Goal: Task Accomplishment & Management: Manage account settings

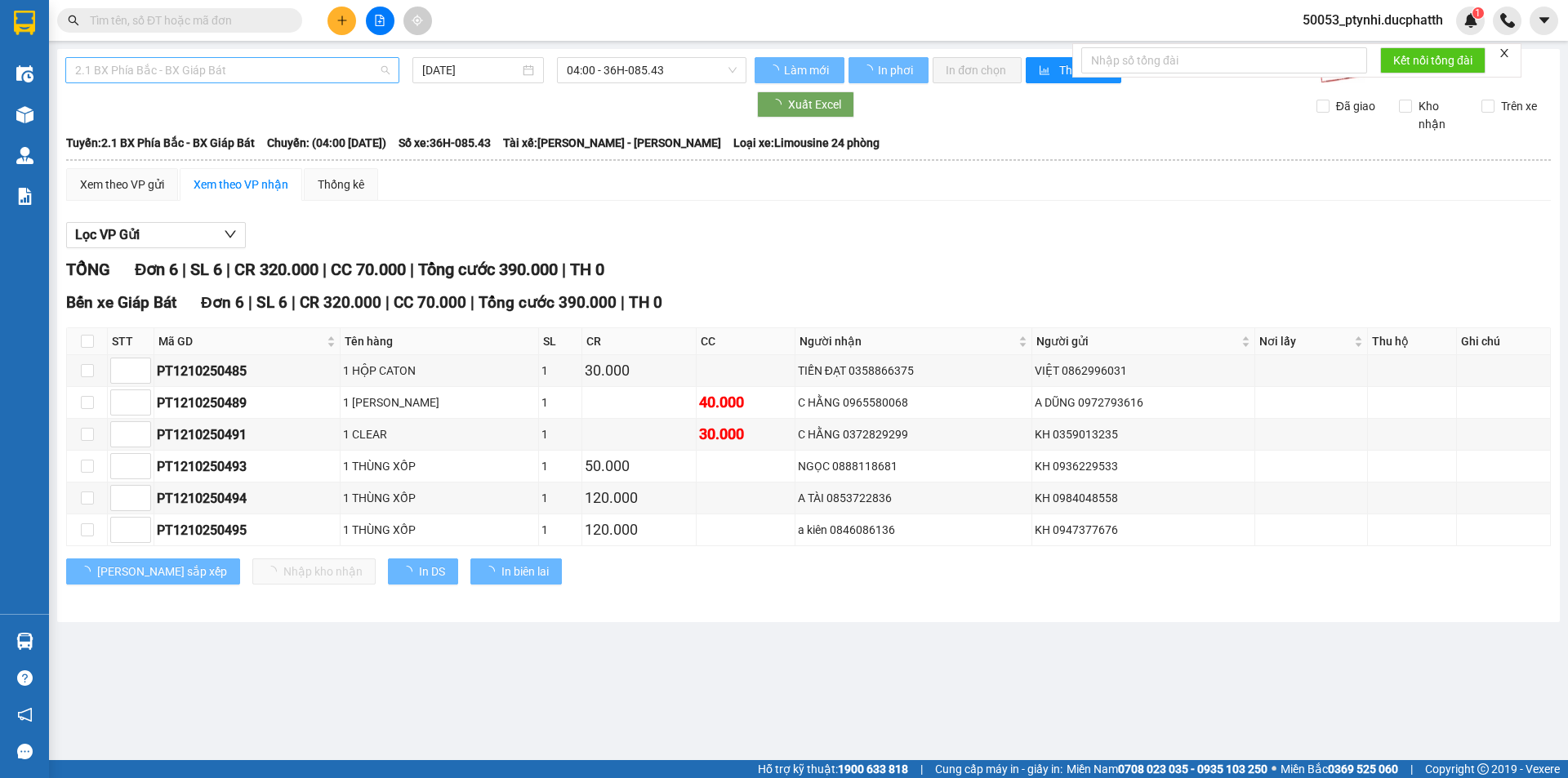
click at [300, 71] on span "2.1 BX Phía Bắc - BX Giáp Bát" at bounding box center [232, 70] width 315 height 25
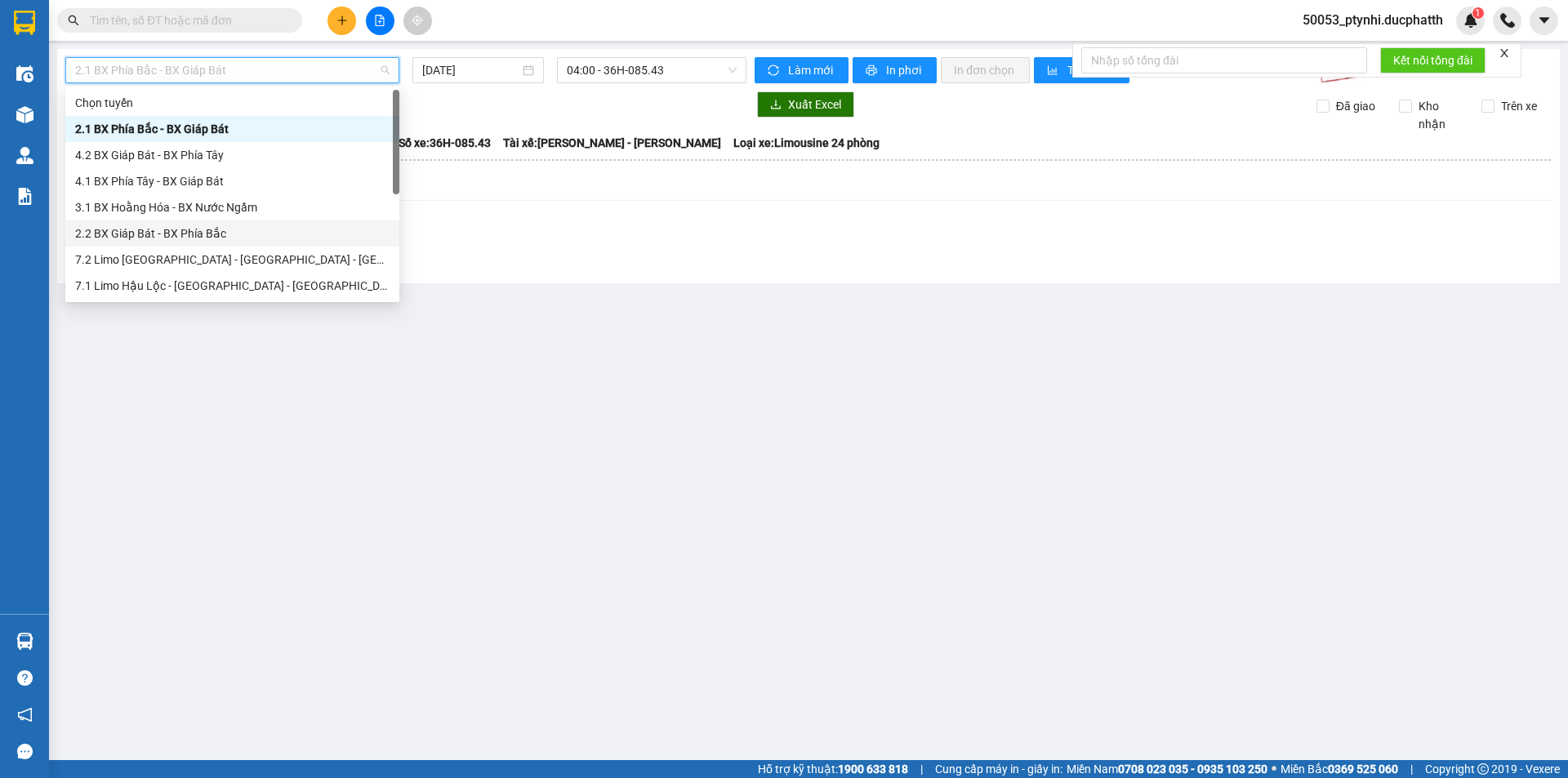
click at [164, 237] on div "2.2 BX Giáp Bát - BX Phía Bắc" at bounding box center [232, 234] width 315 height 18
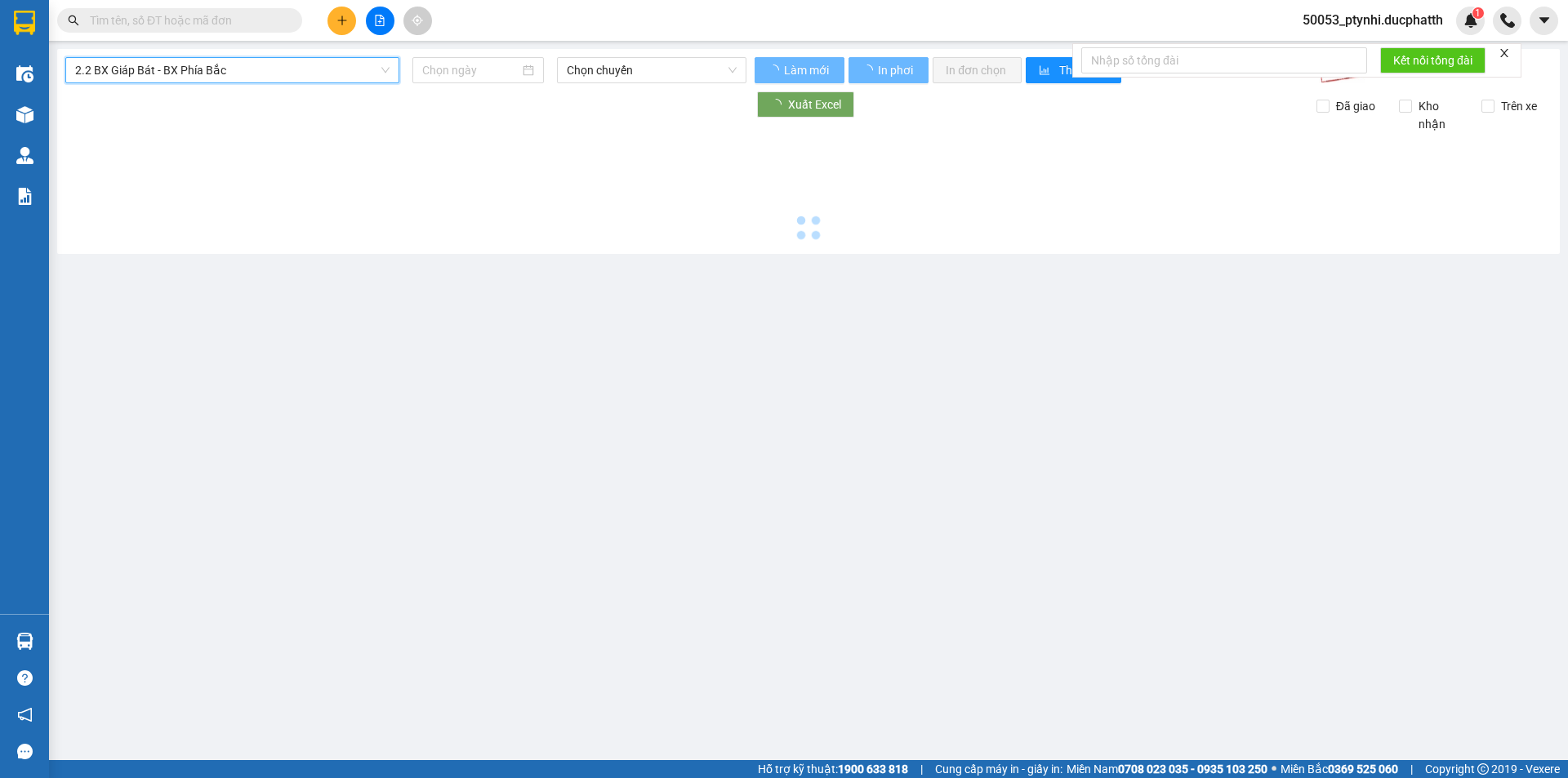
type input "[DATE]"
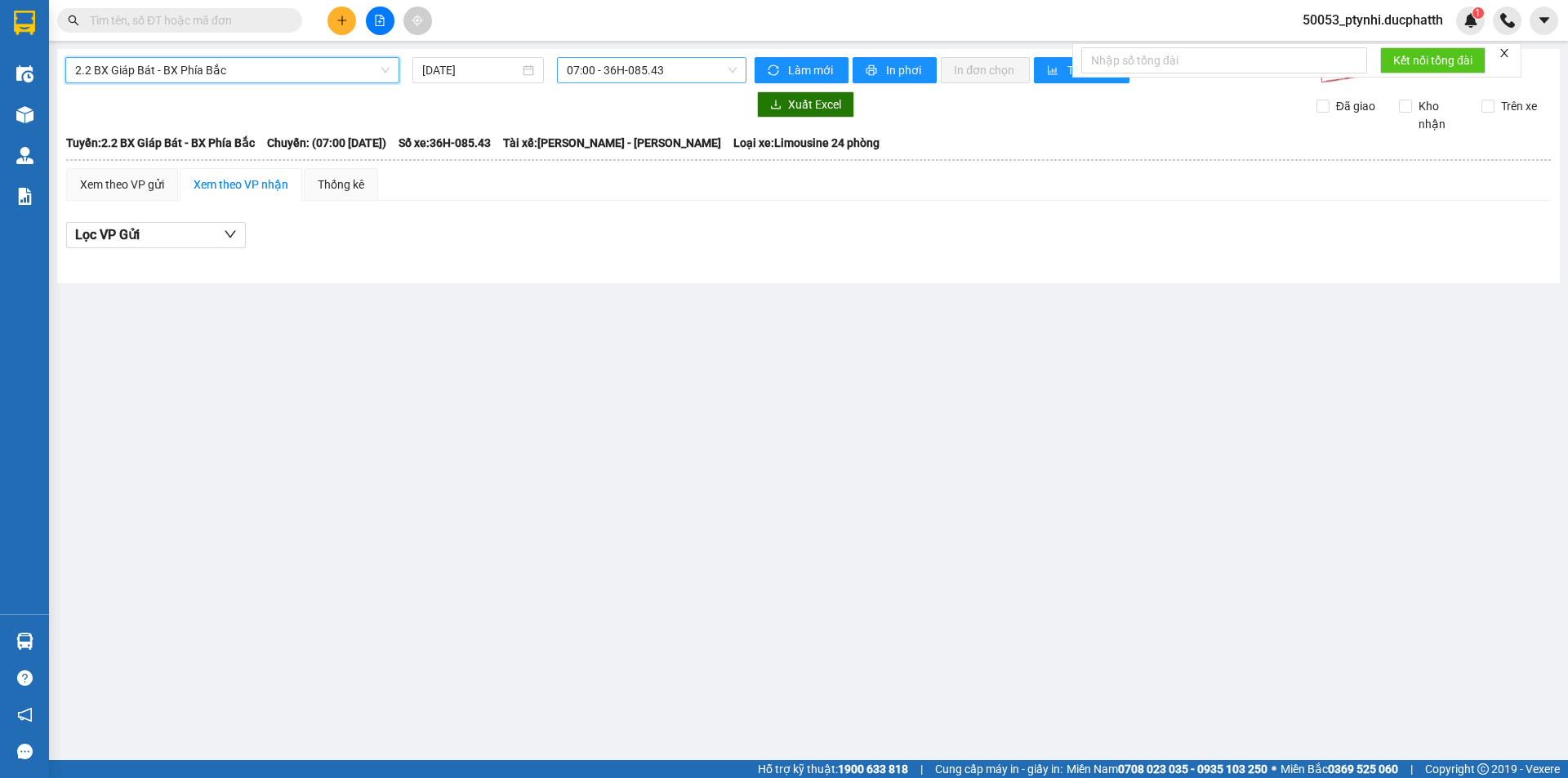
click at [623, 80] on span "07:00 - 36H-085.43" at bounding box center [651, 70] width 170 height 25
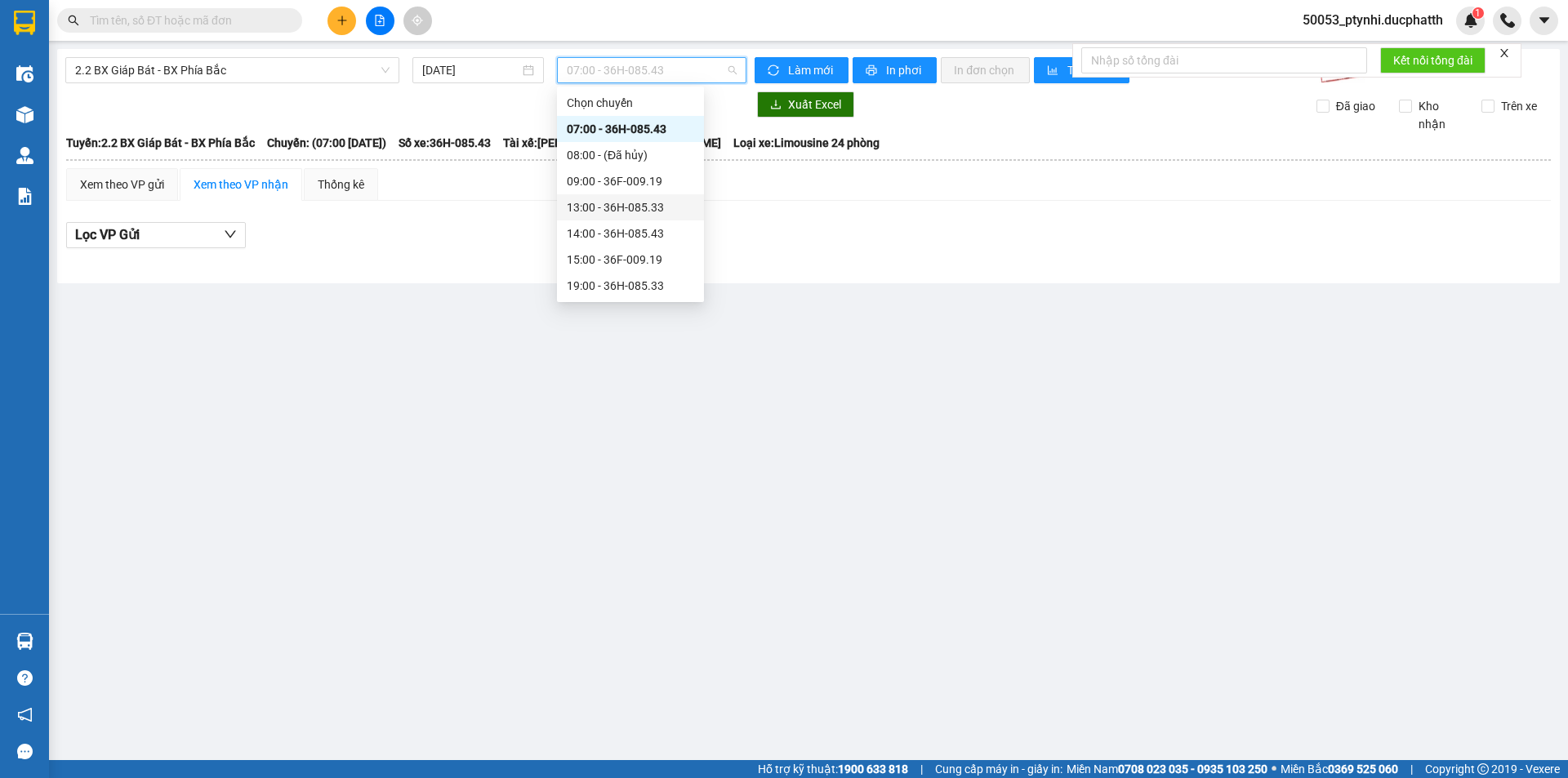
click at [582, 216] on div "13:00 - 36H-085.33" at bounding box center [630, 207] width 128 height 18
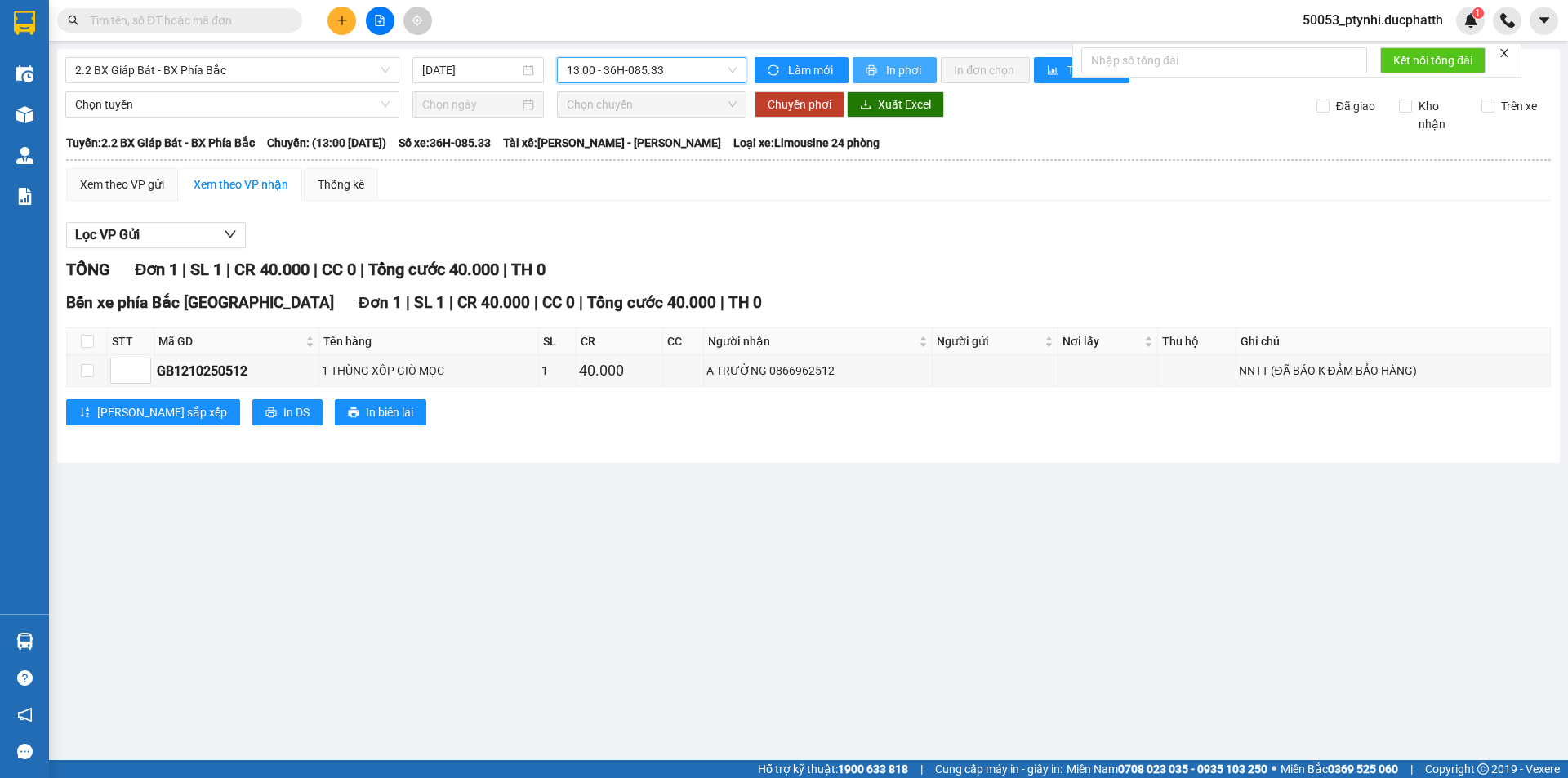
click at [902, 69] on span "In phơi" at bounding box center [904, 71] width 38 height 18
click at [283, 61] on span "2.2 BX Giáp Bát - BX Phía Bắc" at bounding box center [232, 70] width 315 height 25
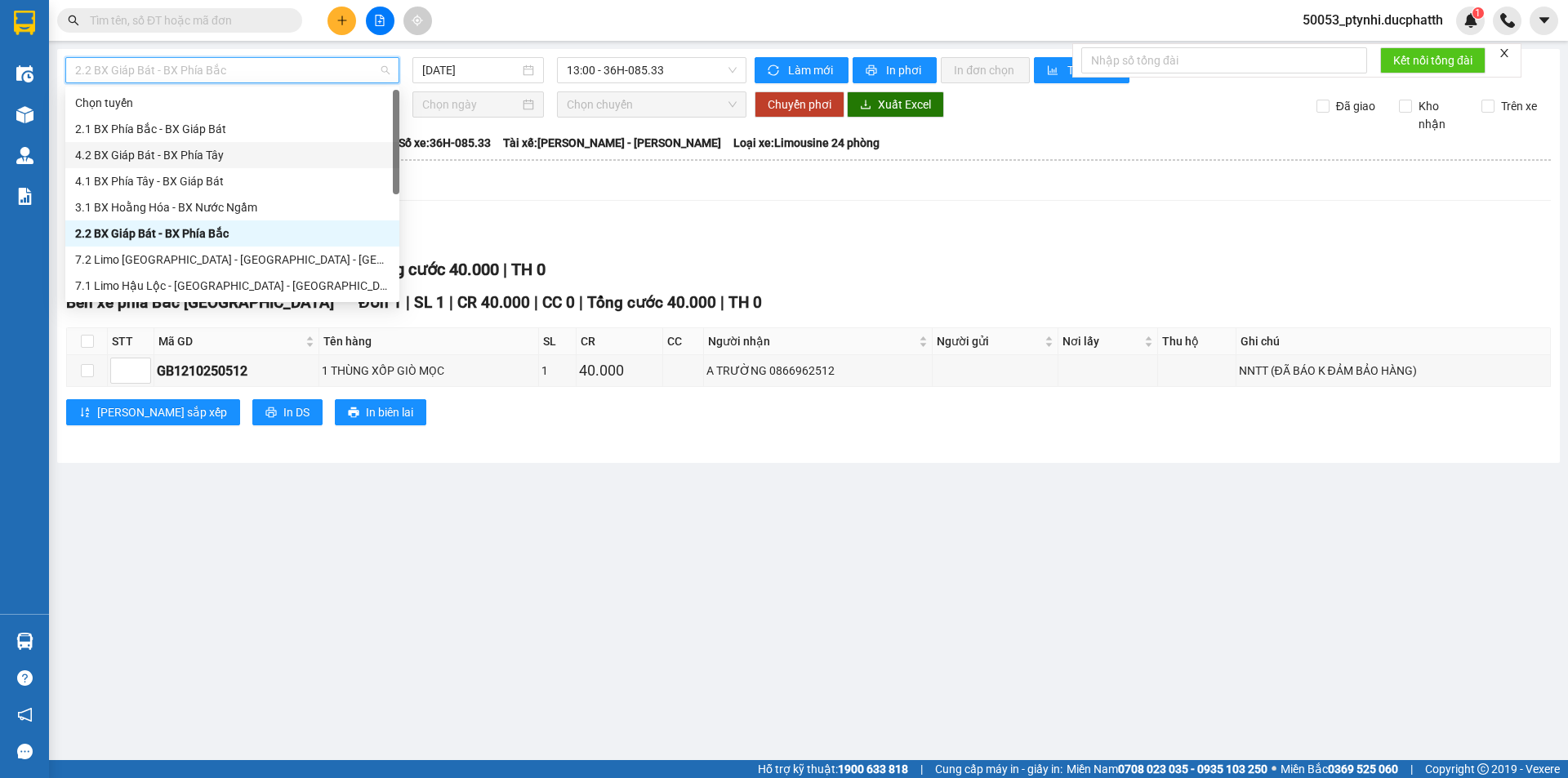
click at [196, 161] on div "4.2 BX Giáp Bát - BX Phía Tây" at bounding box center [232, 155] width 315 height 18
type input "[DATE]"
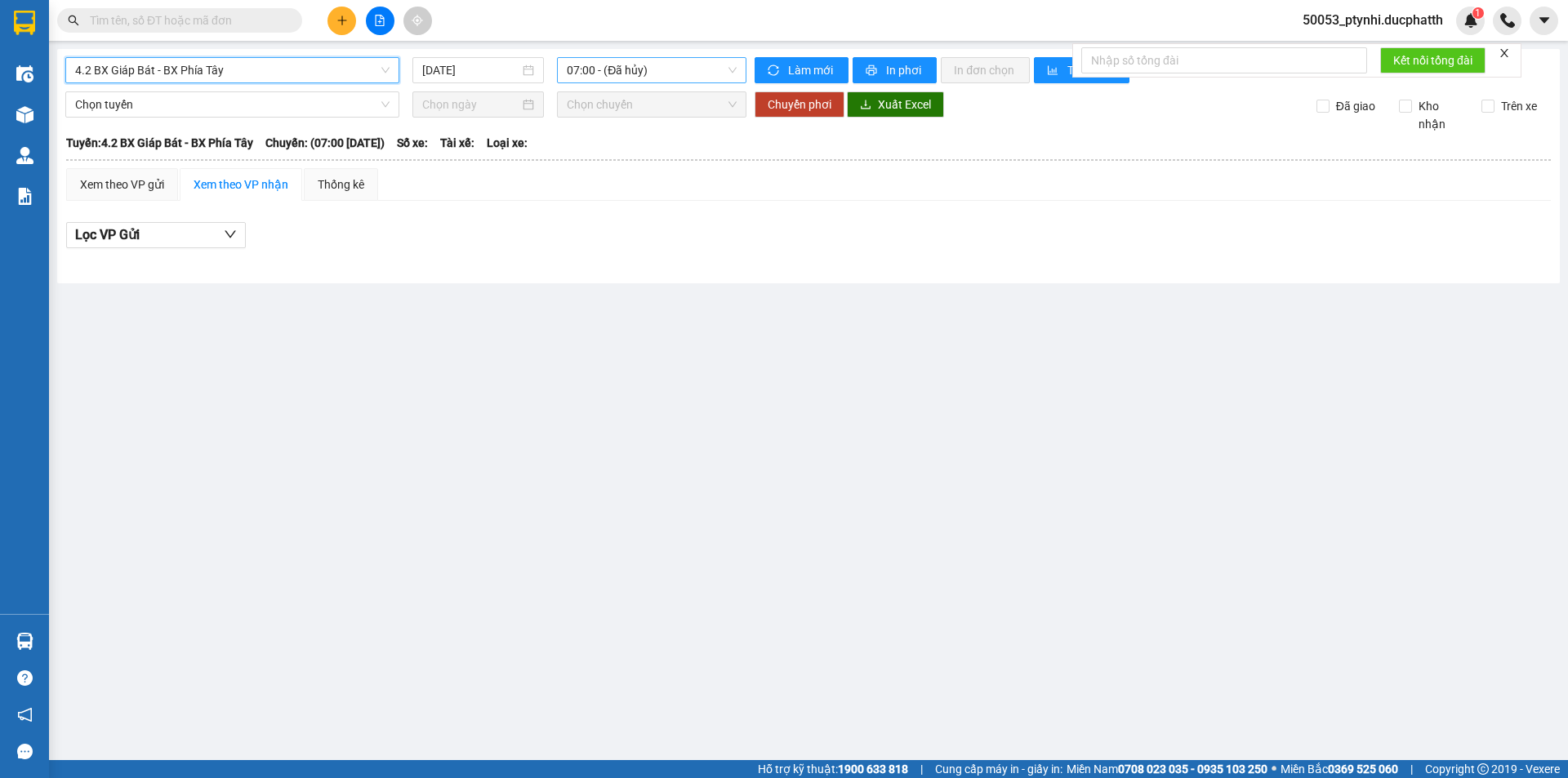
click at [614, 61] on span "07:00 - (Đã hủy)" at bounding box center [651, 70] width 170 height 25
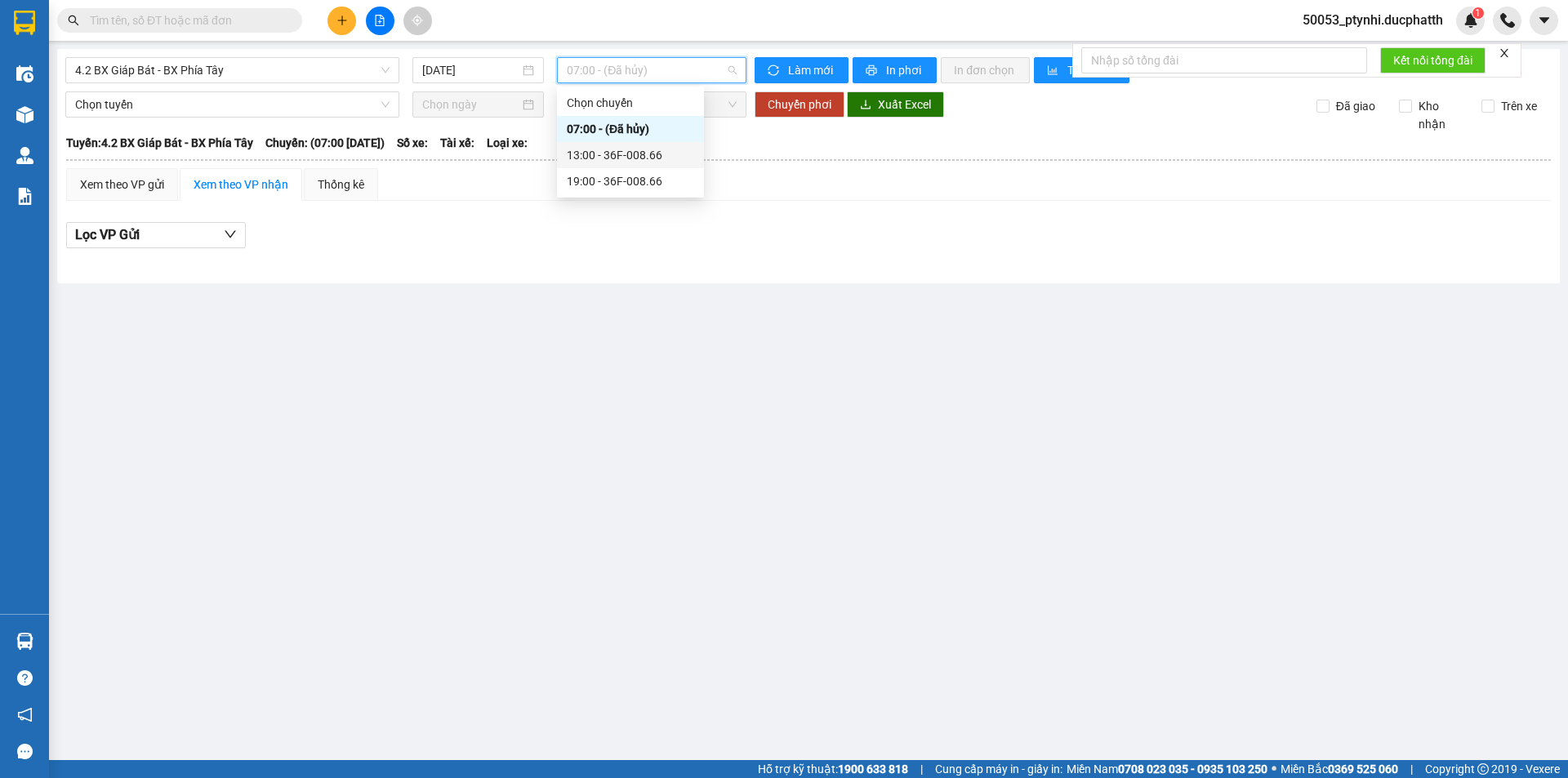
click at [633, 155] on div "13:00 - 36F-008.66" at bounding box center [630, 155] width 128 height 18
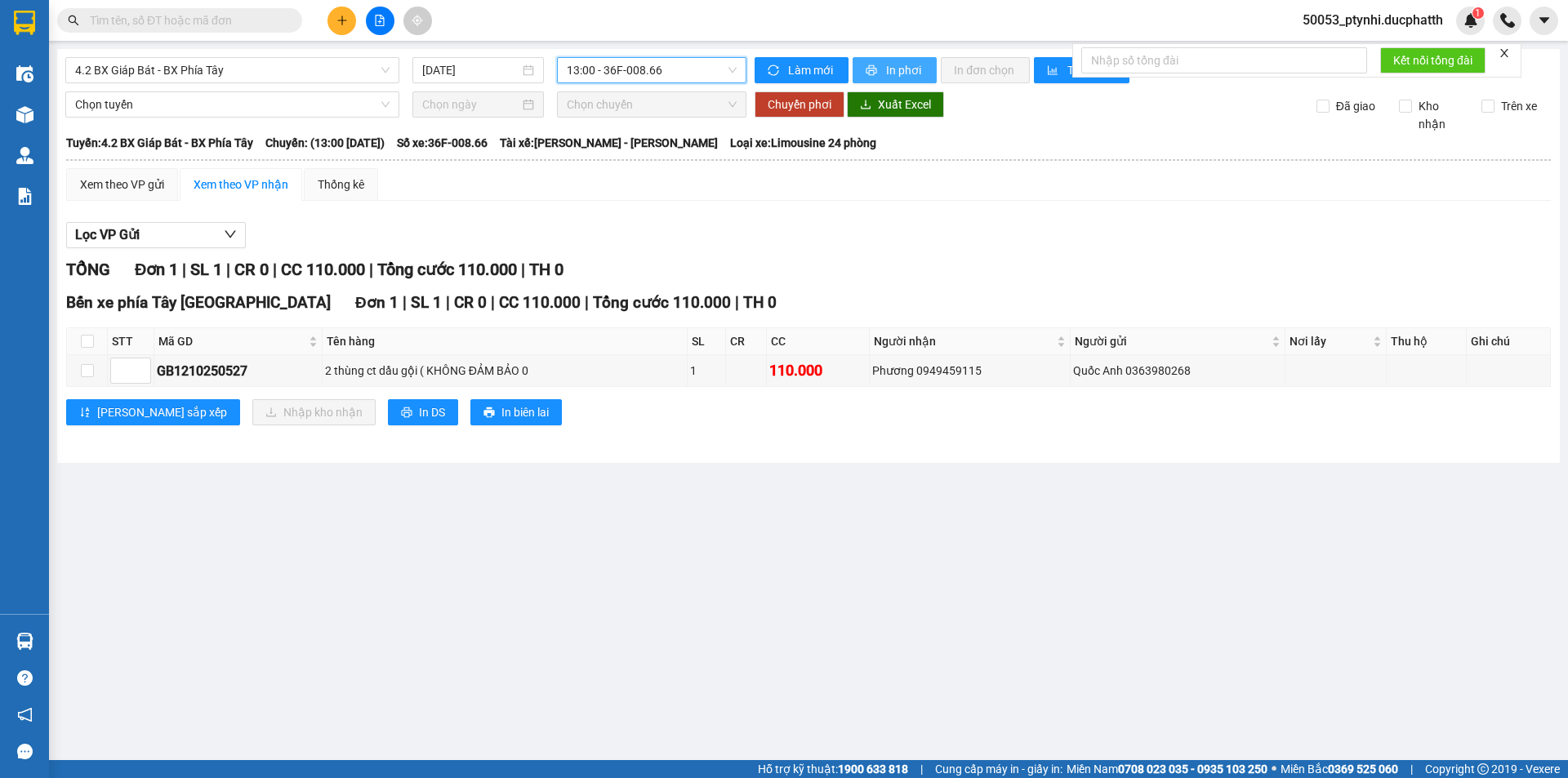
click at [889, 62] on span "In phơi" at bounding box center [904, 71] width 38 height 18
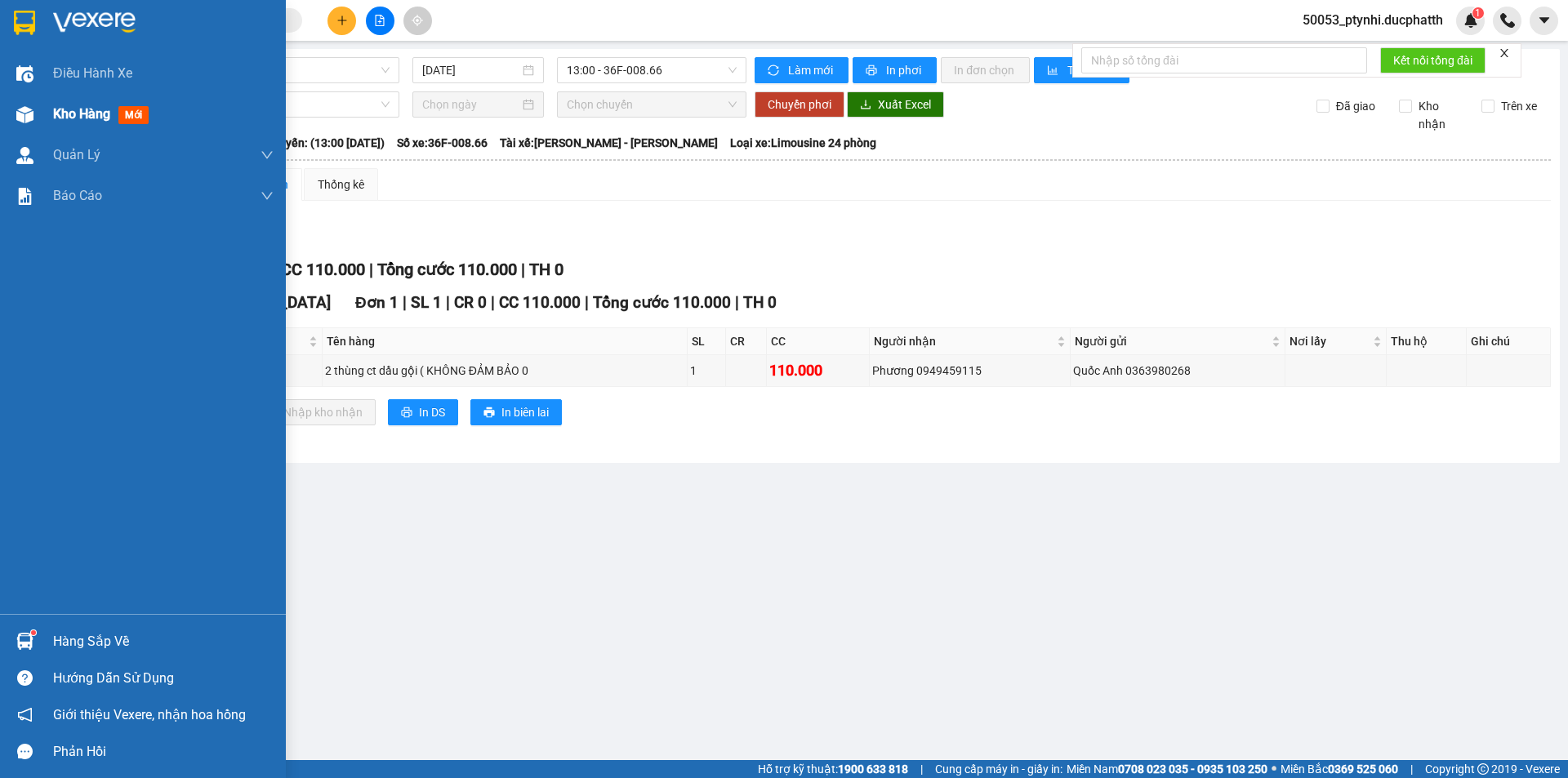
click at [63, 115] on span "Kho hàng" at bounding box center [82, 114] width 57 height 16
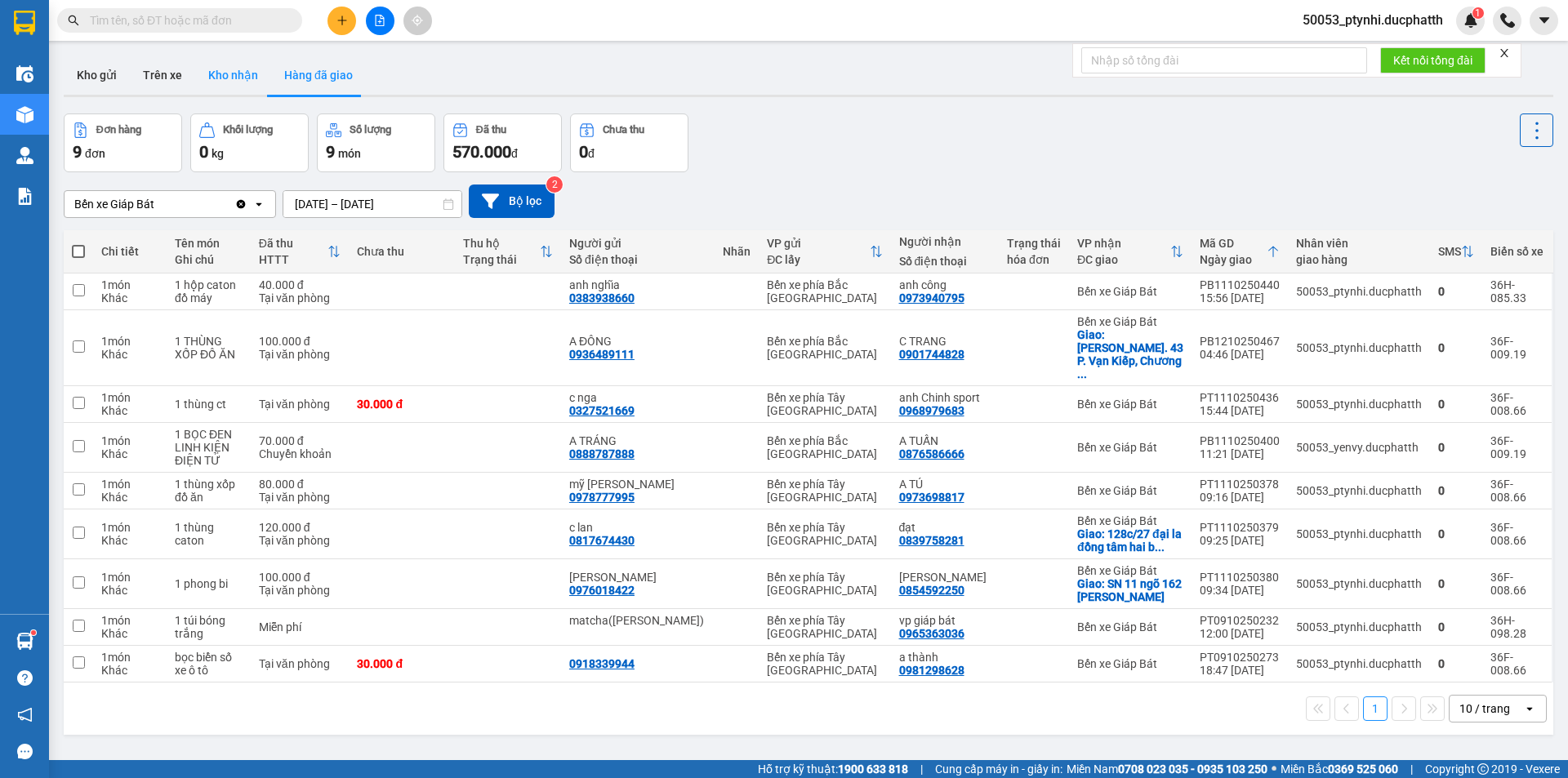
click at [229, 89] on button "Kho nhận" at bounding box center [233, 74] width 76 height 39
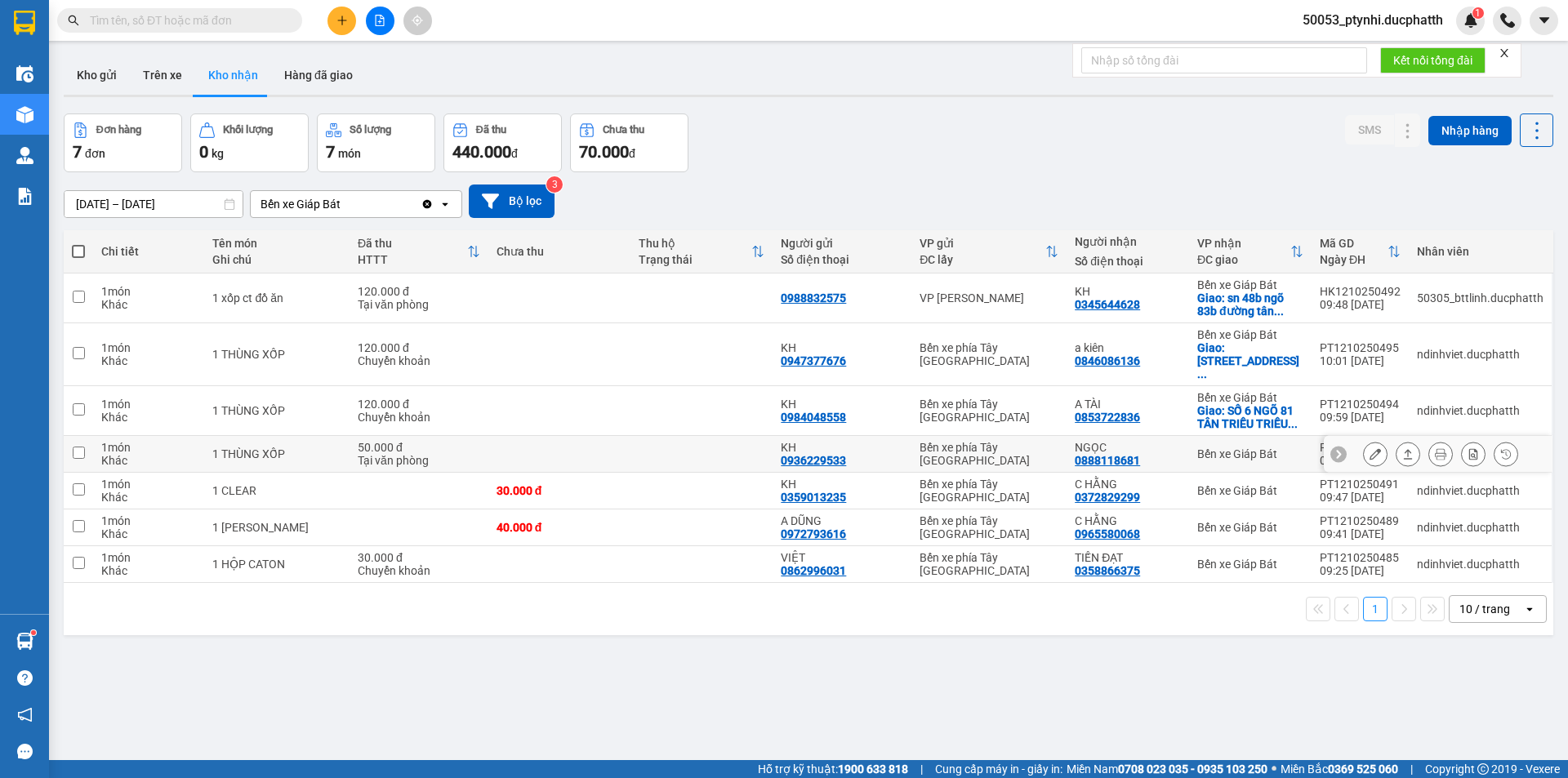
click at [609, 436] on td at bounding box center [559, 454] width 142 height 37
checkbox input "true"
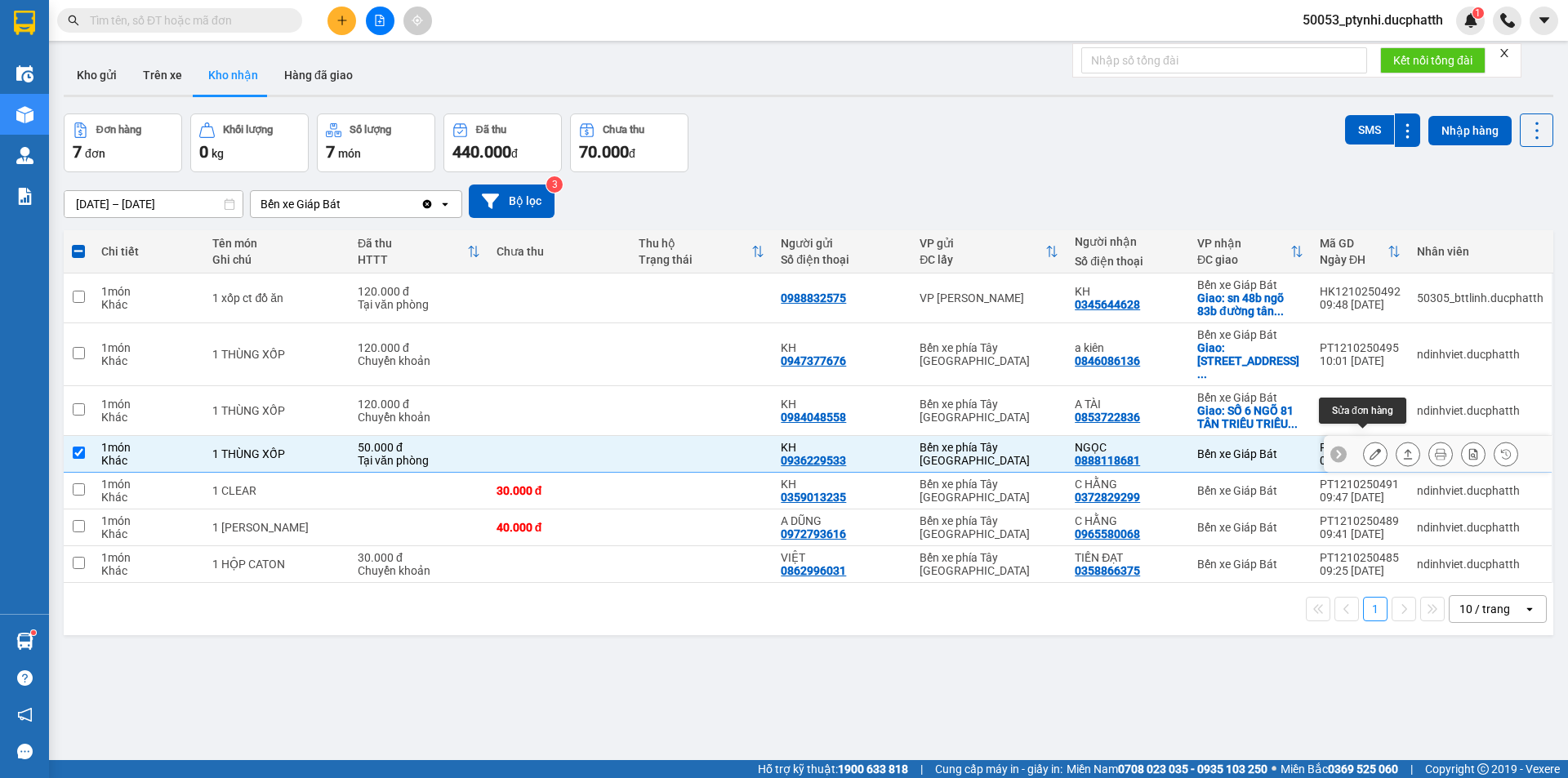
click at [1370, 448] on icon at bounding box center [1375, 453] width 11 height 11
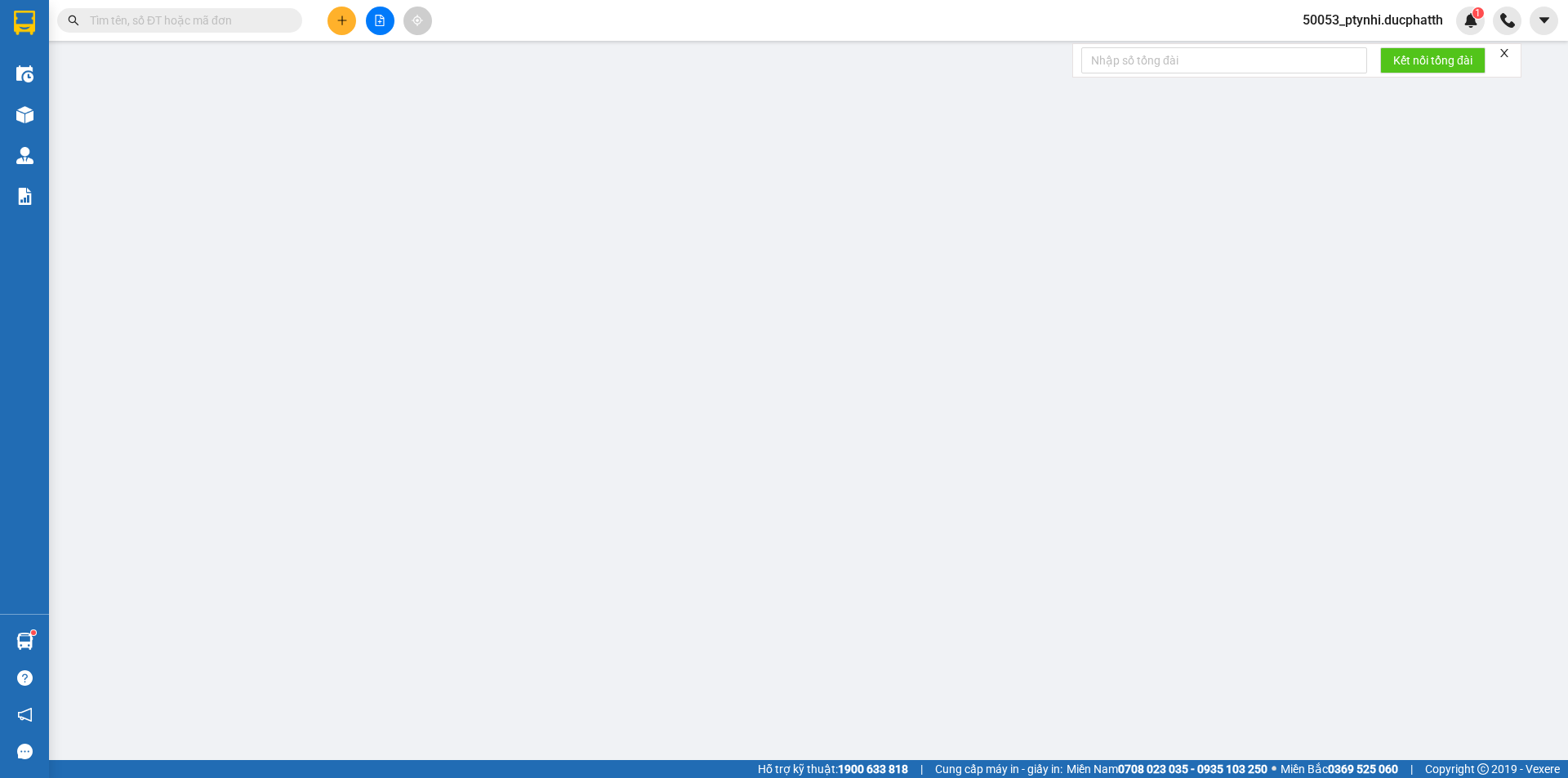
type input "0936229533"
type input "KH"
type input "0888118681"
type input "NGỌC"
type input "0"
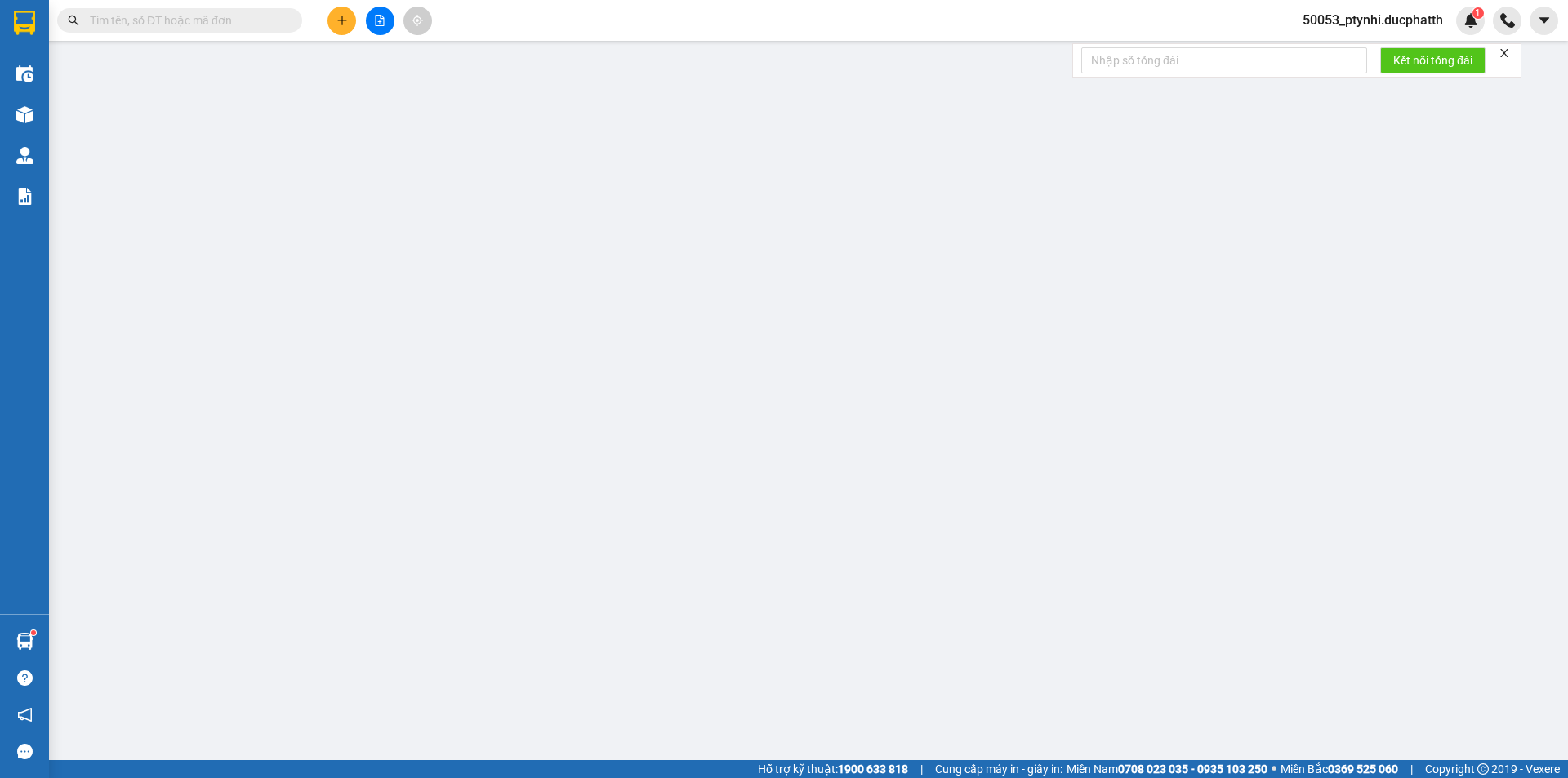
type input "50.000"
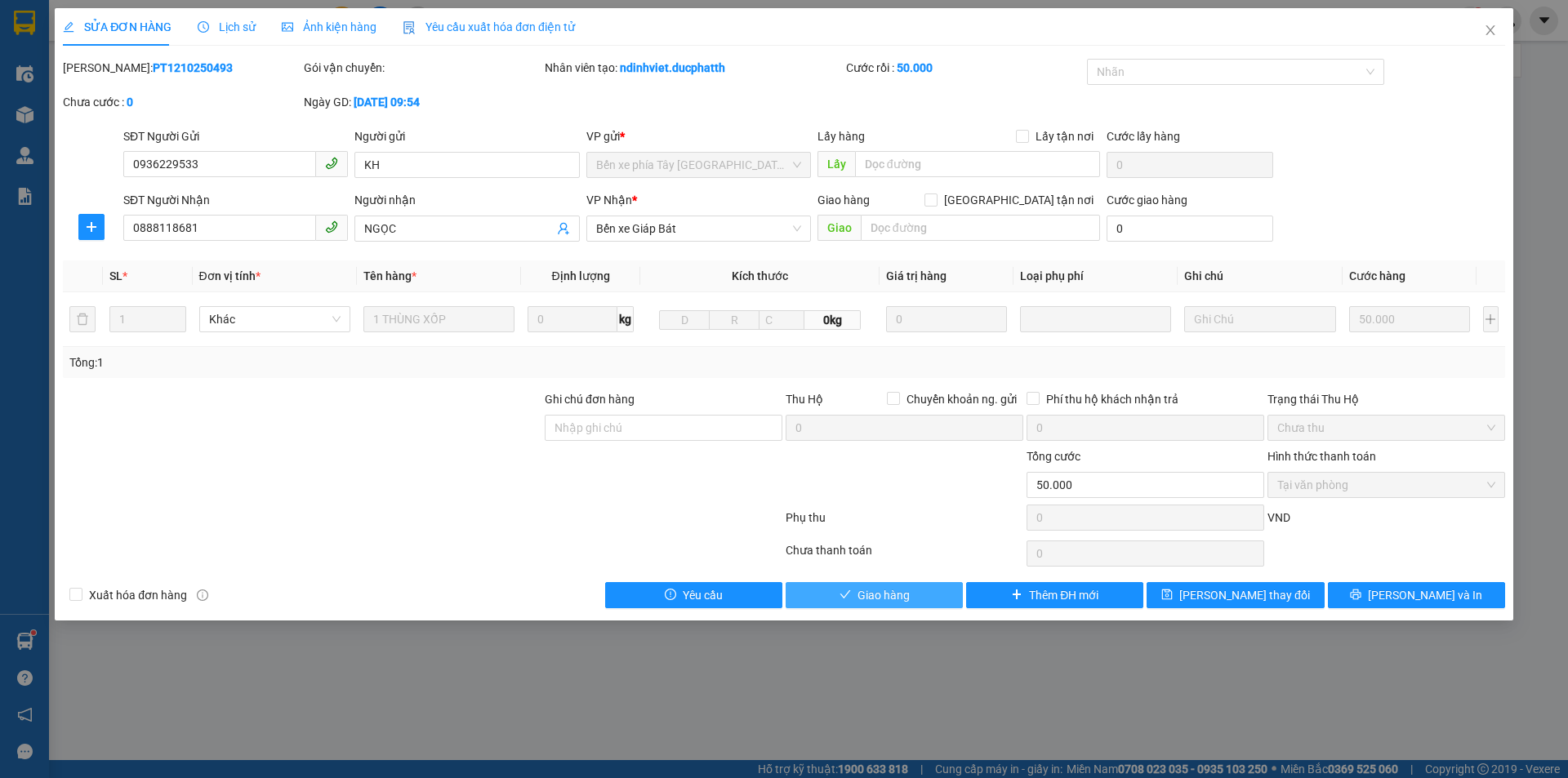
click at [839, 591] on button "Giao hàng" at bounding box center [874, 595] width 177 height 26
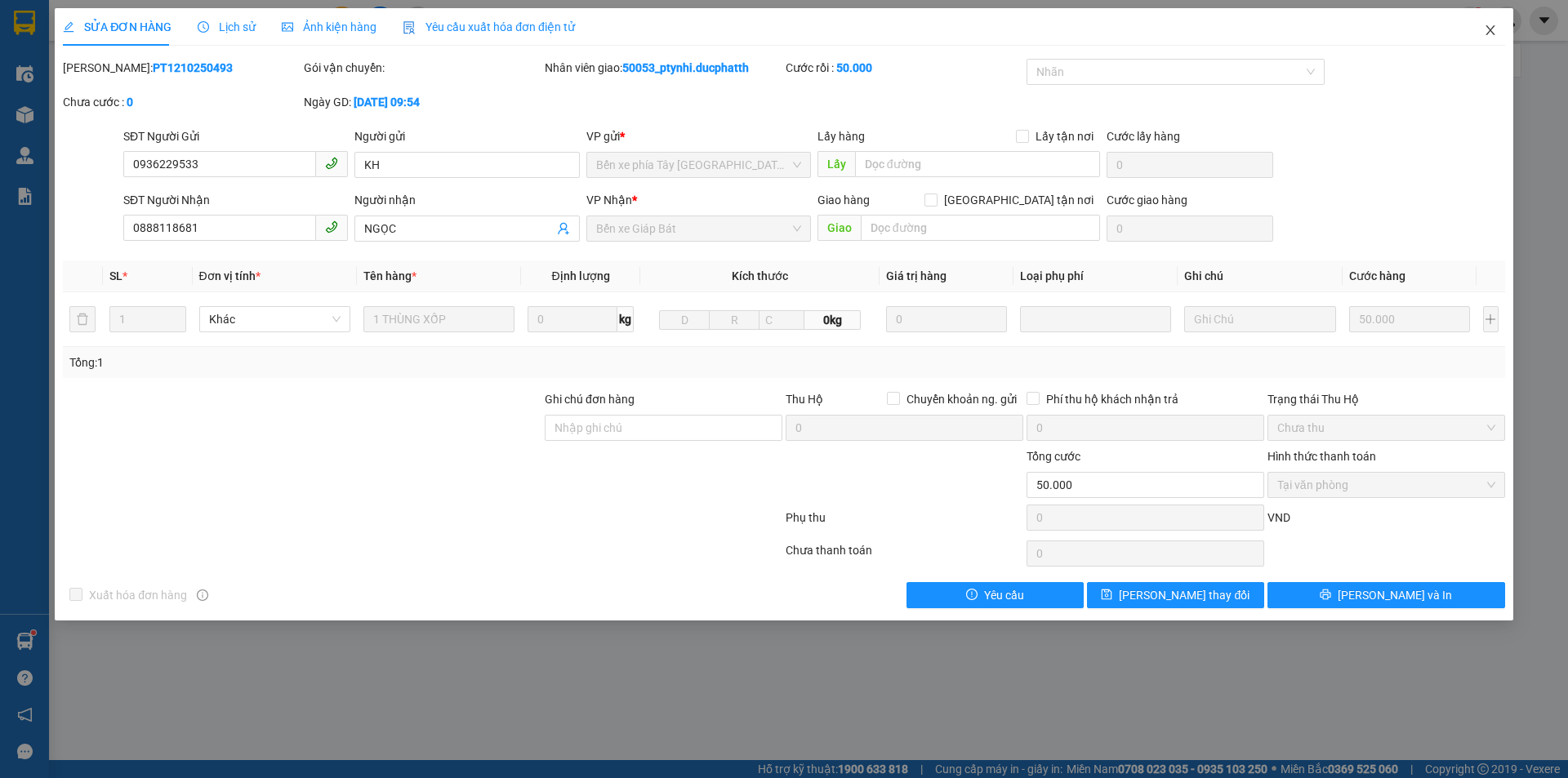
click at [1479, 33] on span "Close" at bounding box center [1491, 31] width 46 height 46
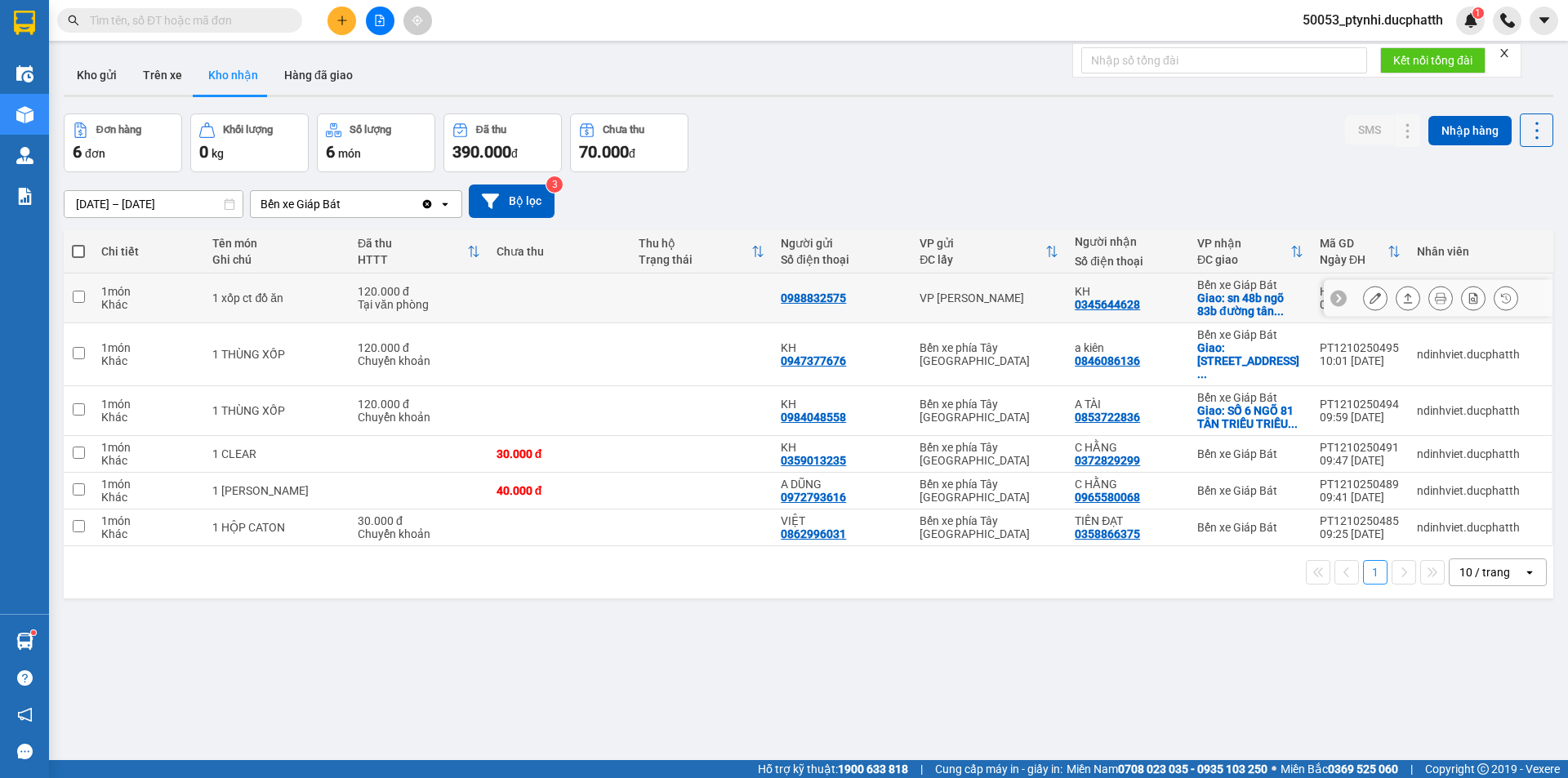
click at [1148, 306] on div "KH 0345644628" at bounding box center [1128, 297] width 106 height 26
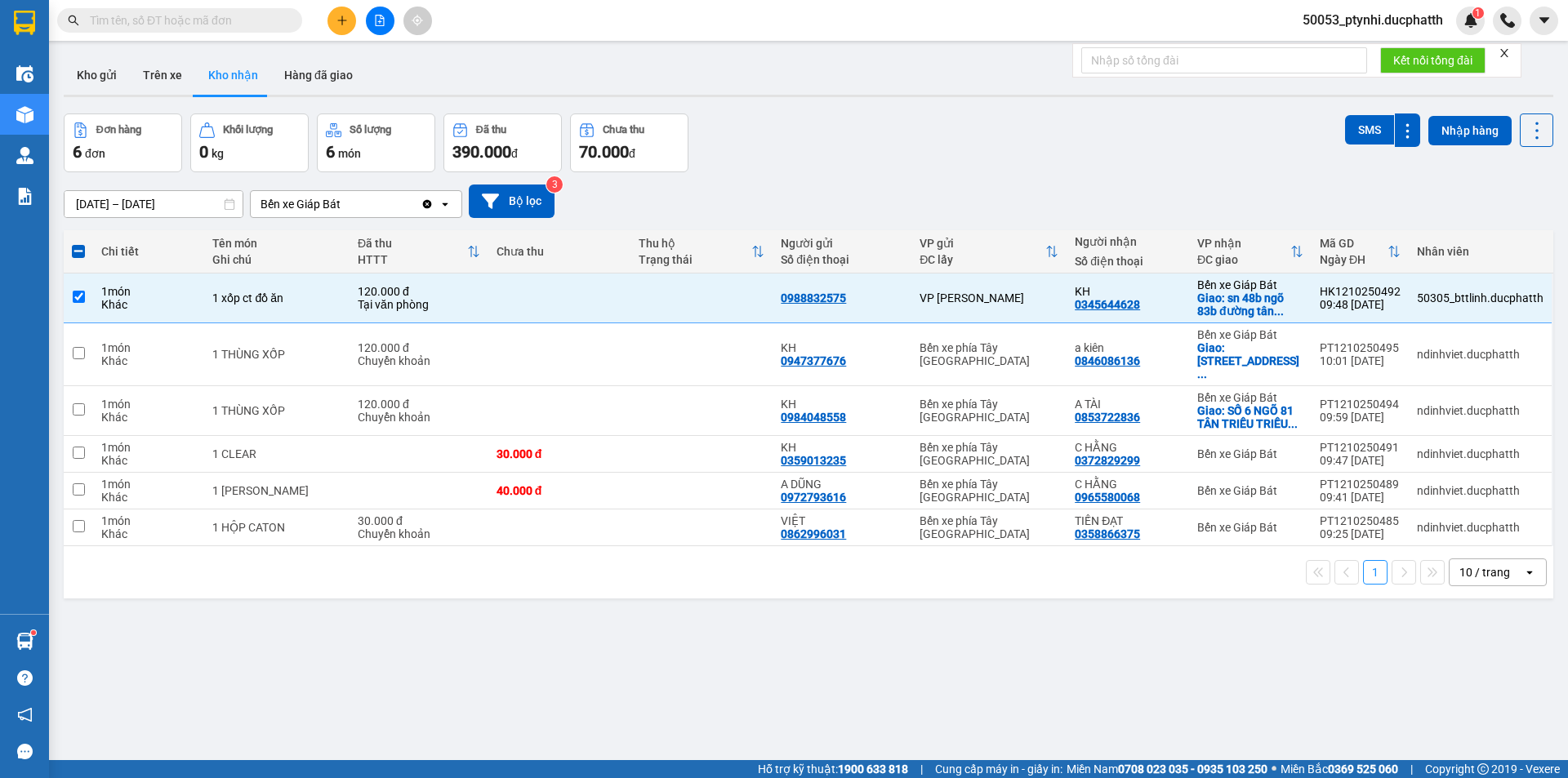
drag, startPoint x: 1000, startPoint y: 668, endPoint x: 934, endPoint y: 658, distance: 66.8
click at [1000, 668] on div "ver 1.8.146 Kho gửi Trên xe Kho nhận Hàng đã giao Đơn hàng 6 đơn Khối lượng 0 k…" at bounding box center [808, 438] width 1503 height 778
click at [606, 307] on td at bounding box center [559, 298] width 142 height 50
checkbox input "false"
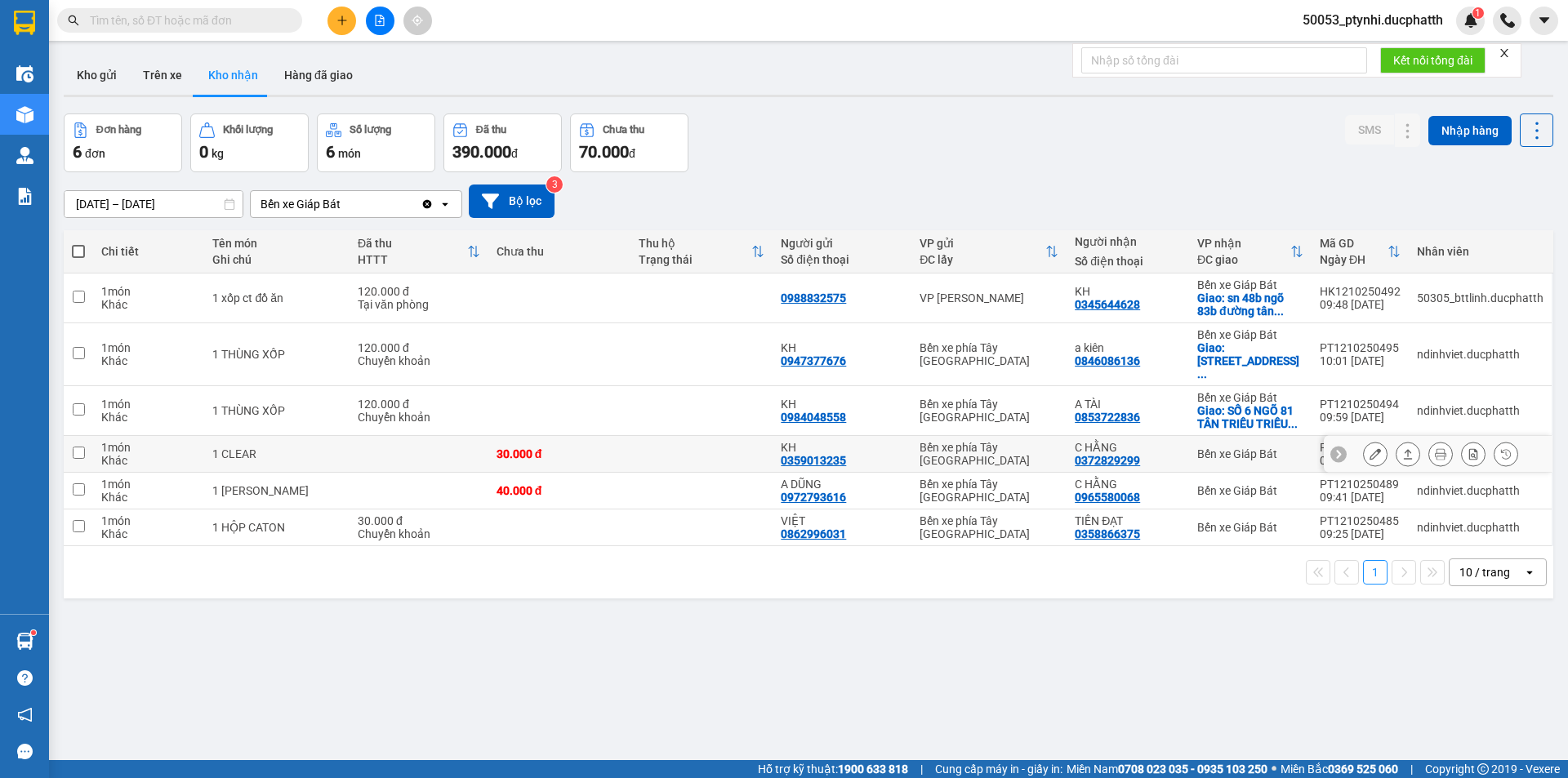
click at [426, 436] on td at bounding box center [419, 454] width 139 height 37
checkbox input "true"
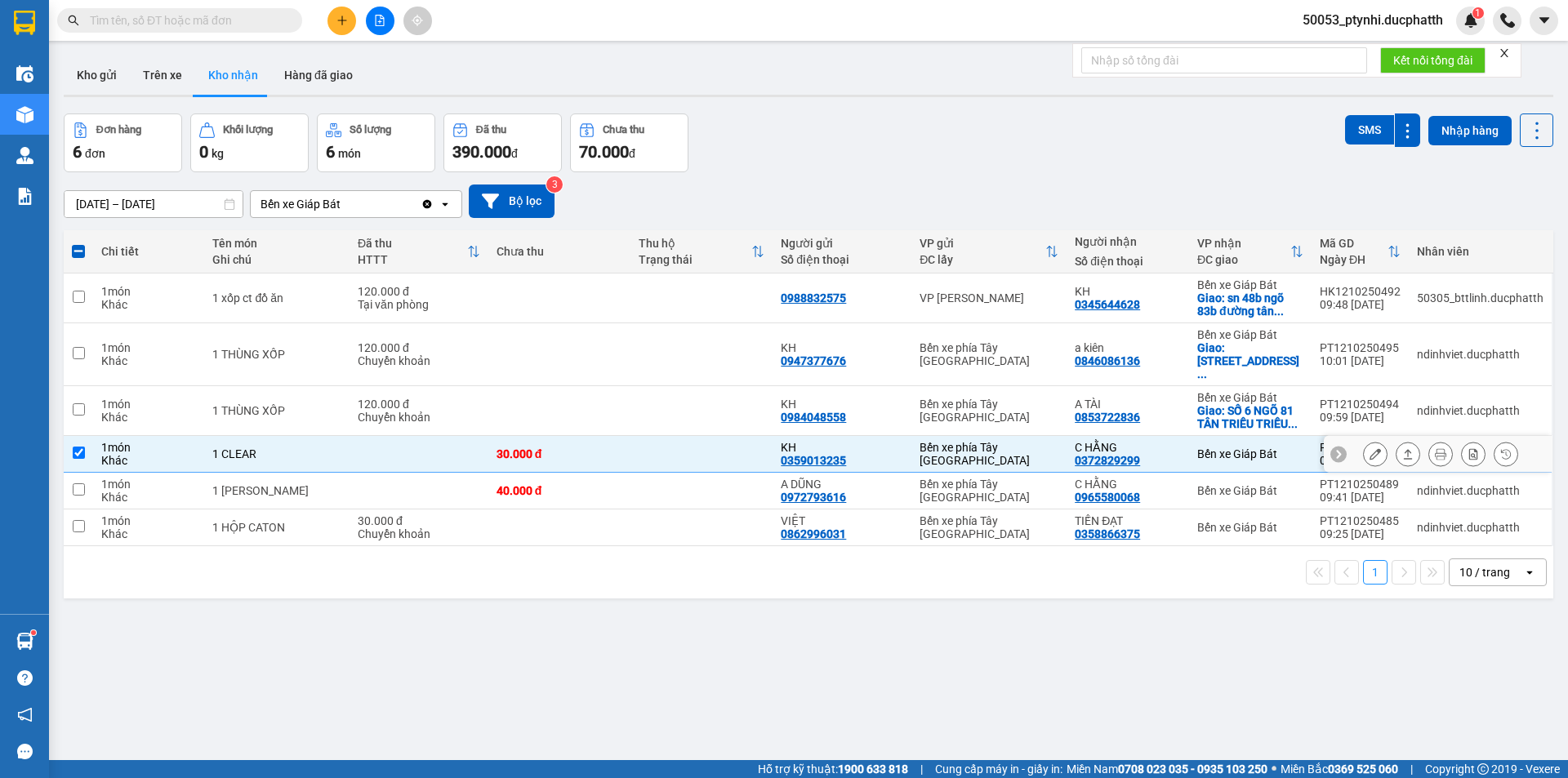
click at [1364, 440] on button at bounding box center [1375, 454] width 23 height 28
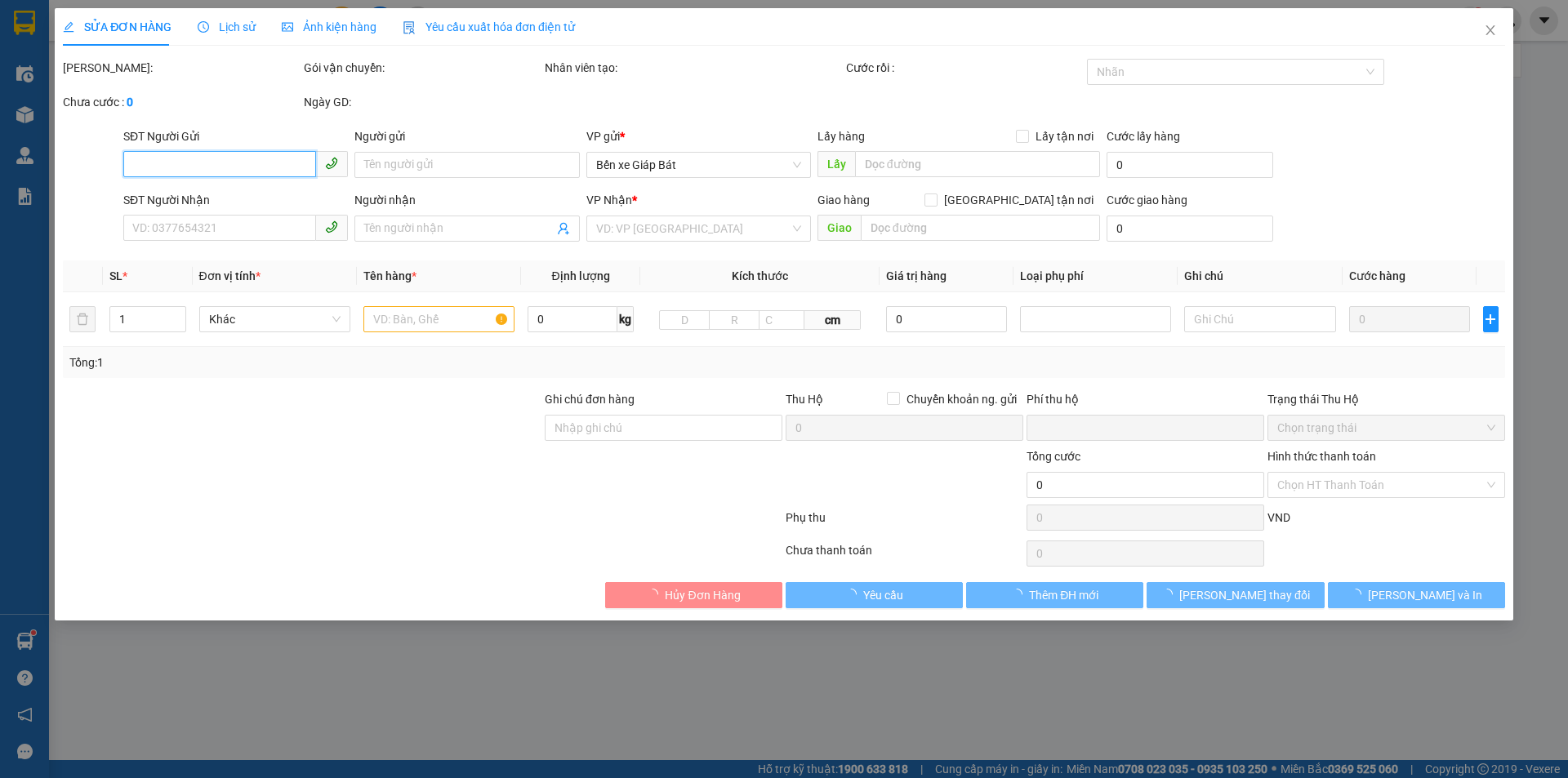
type input "0359013235"
type input "KH"
type input "0372829299"
type input "C HẰNG"
type input "0"
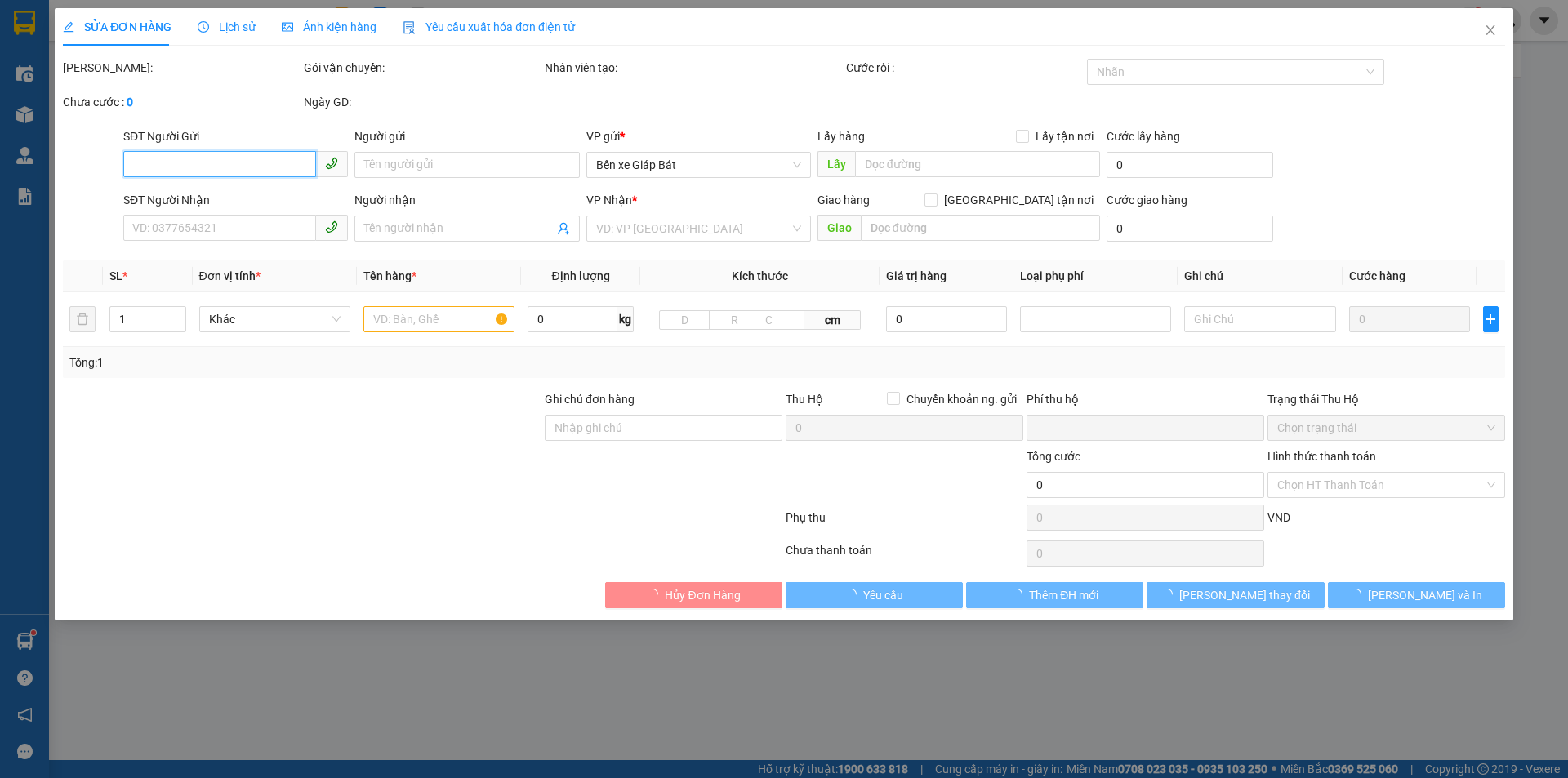
type input "30.000"
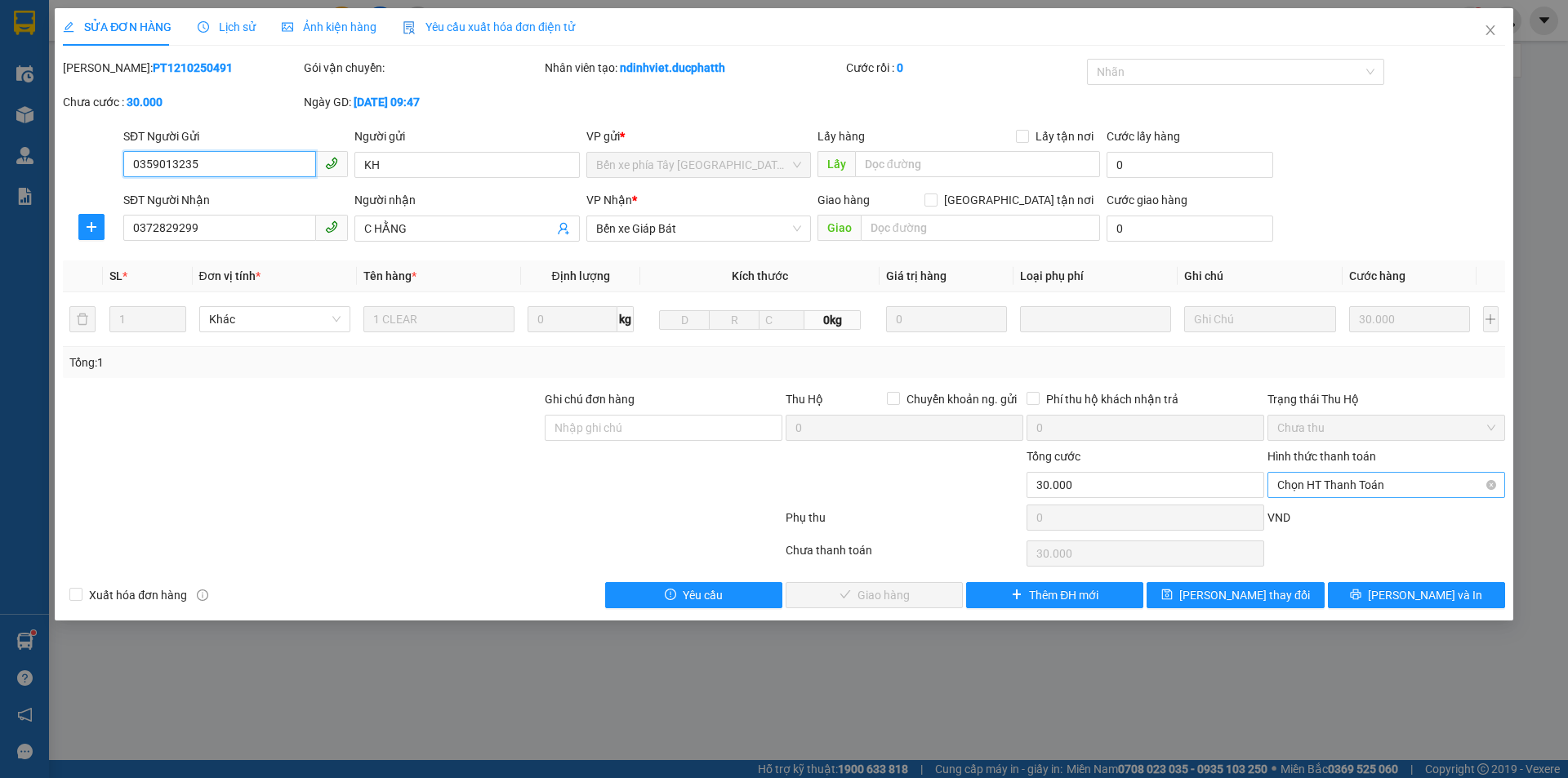
click at [1350, 483] on span "Chọn HT Thanh Toán" at bounding box center [1386, 484] width 218 height 25
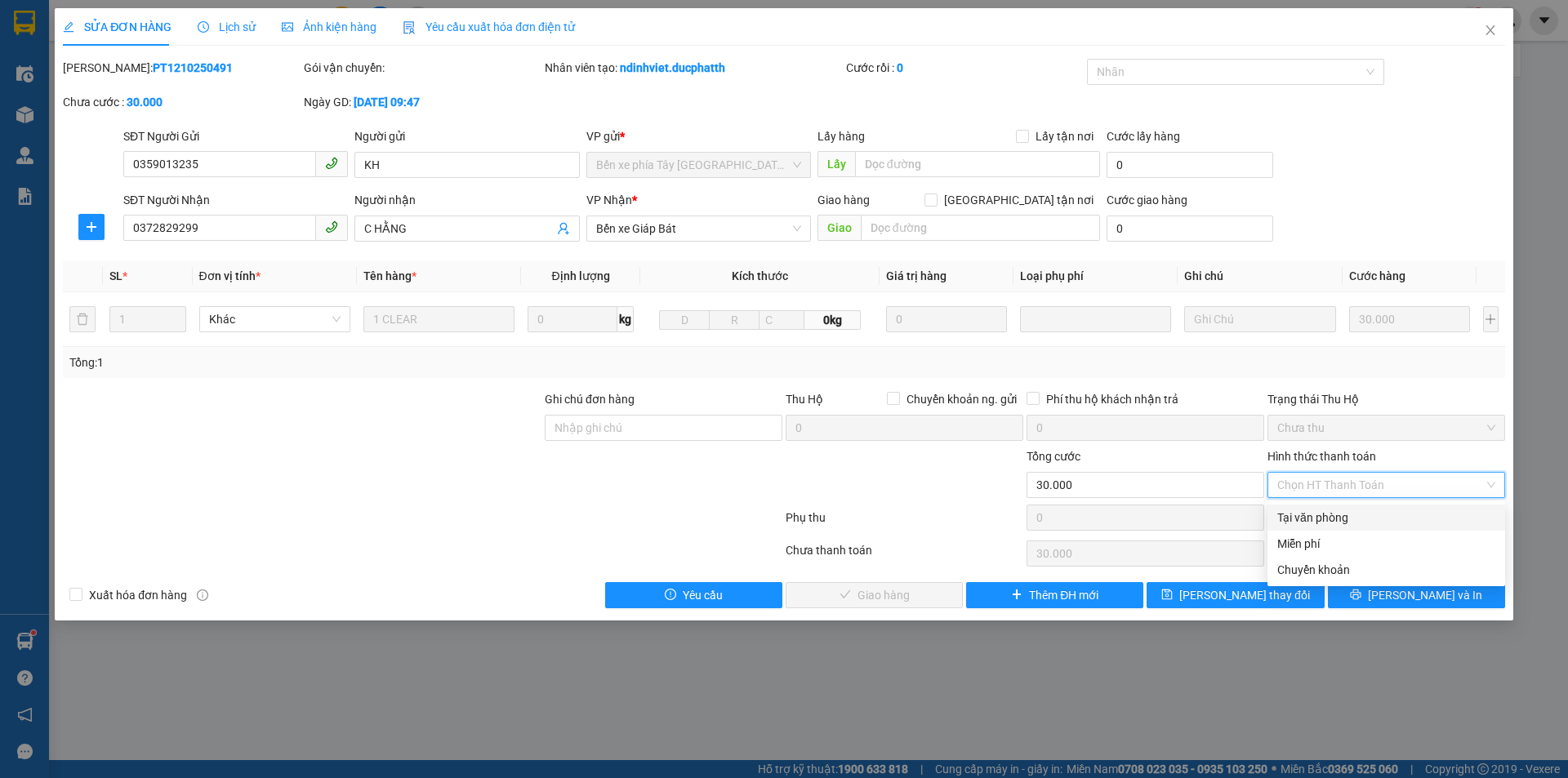
click at [1315, 515] on div "Tại văn phòng" at bounding box center [1386, 517] width 218 height 18
type input "0"
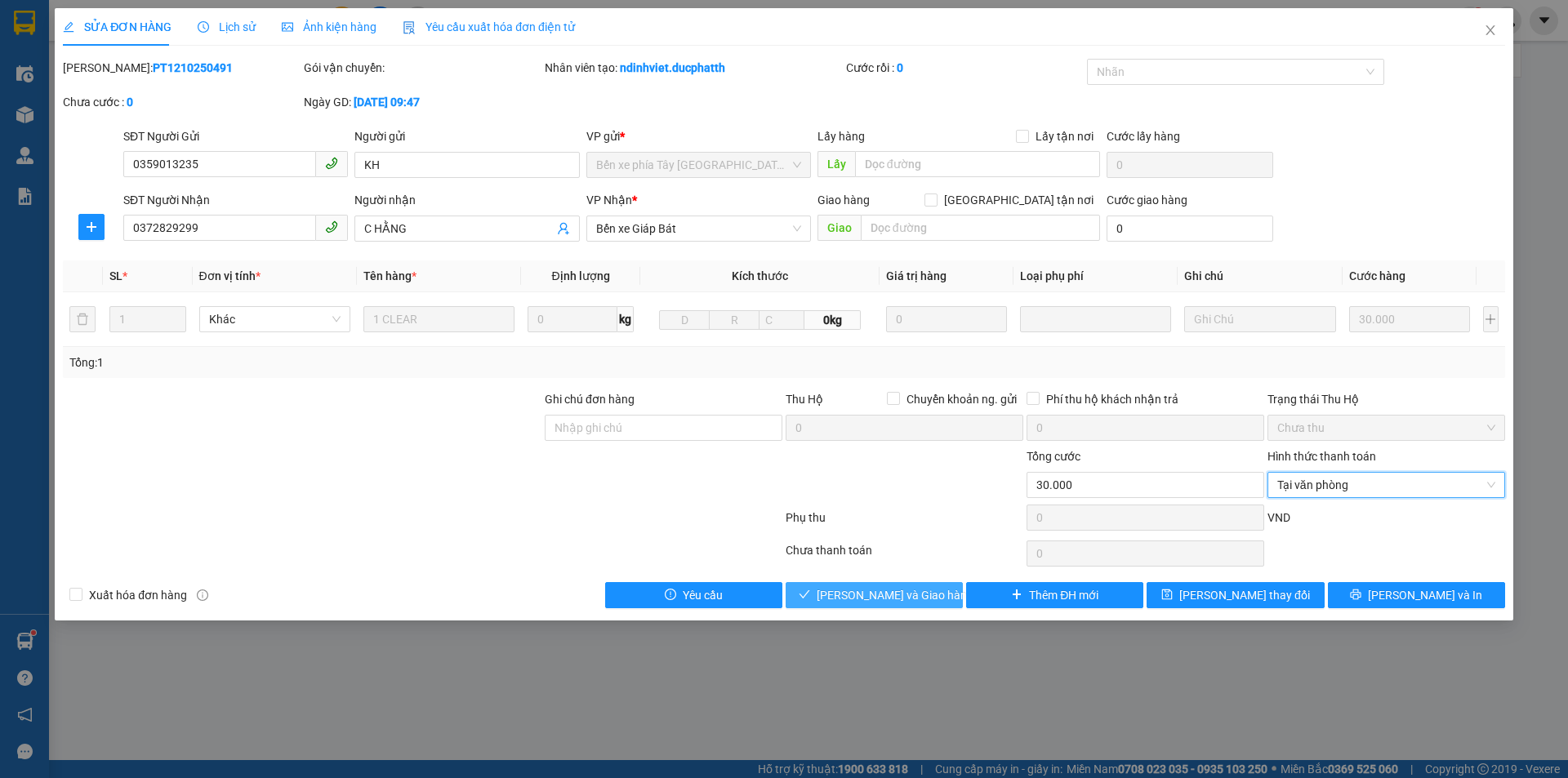
click at [908, 595] on span "[PERSON_NAME] và Giao hàng" at bounding box center [895, 595] width 157 height 18
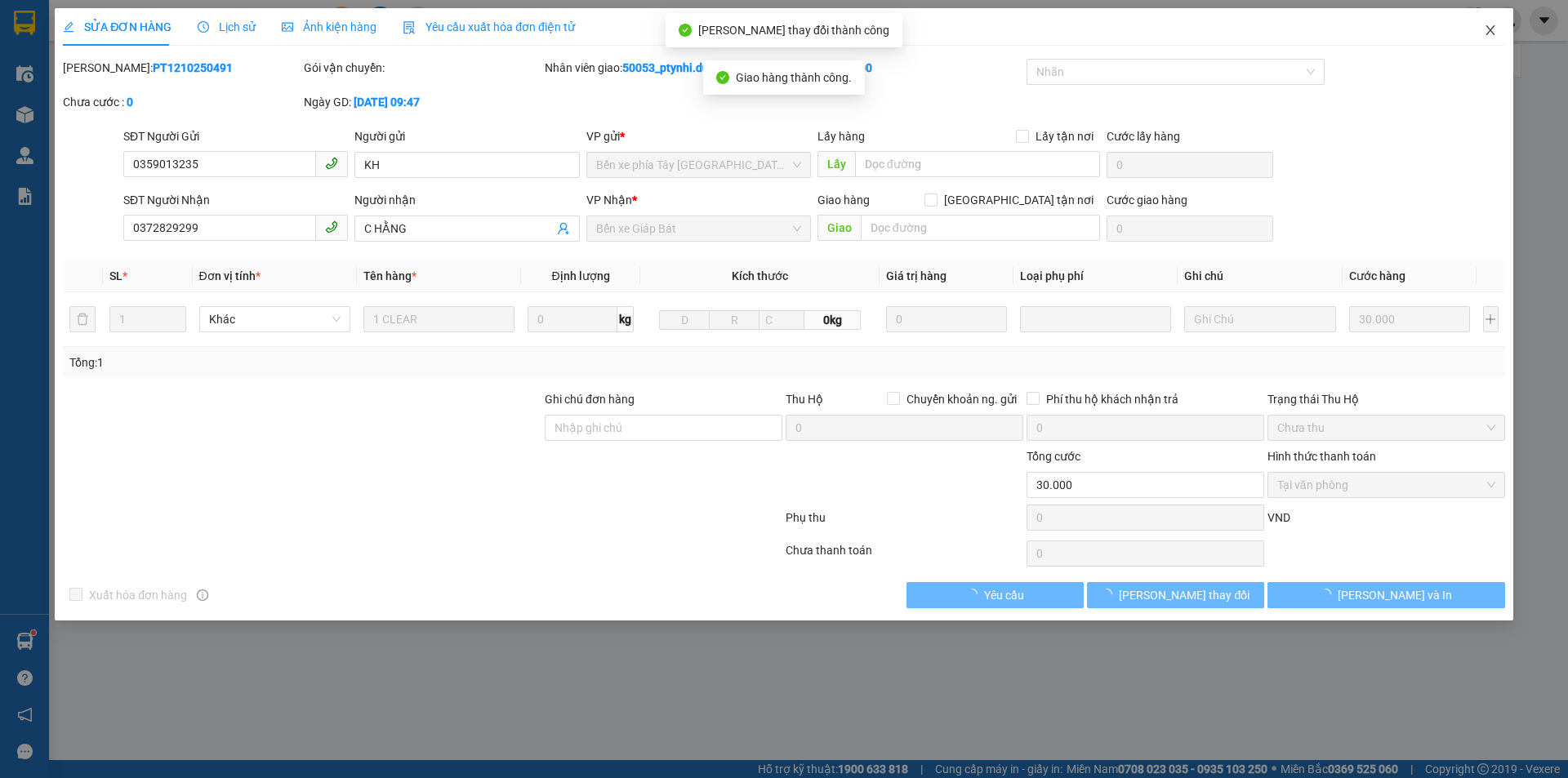
click at [1490, 31] on icon "close" at bounding box center [1490, 30] width 9 height 10
